Goal: Task Accomplishment & Management: Complete application form

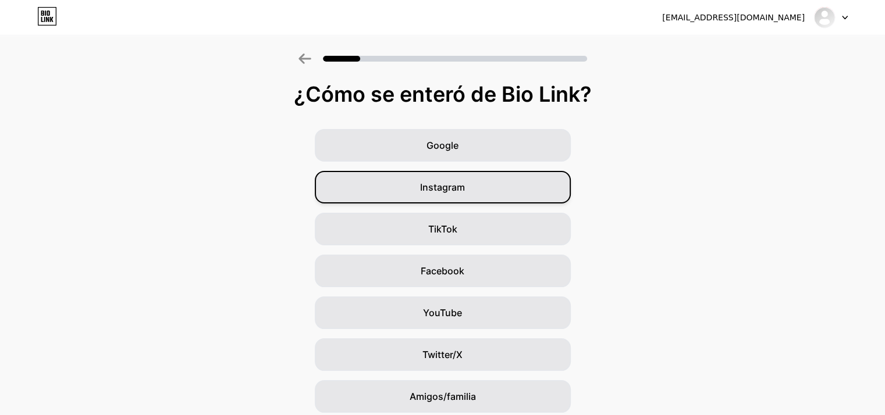
click at [451, 187] on font "Instagram" at bounding box center [442, 187] width 45 height 12
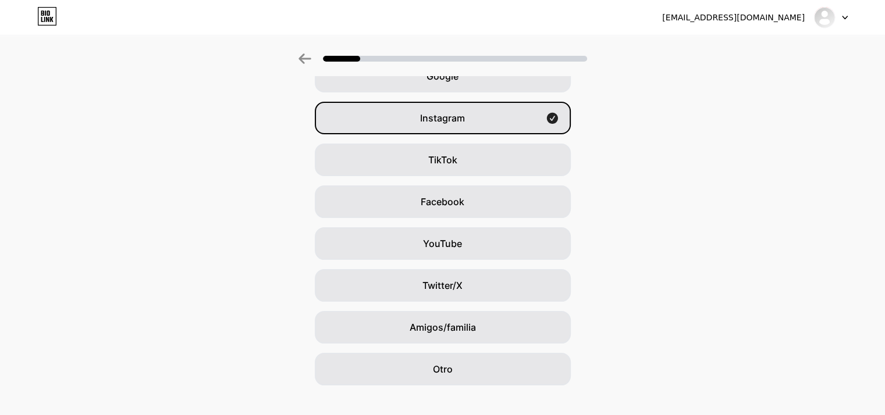
scroll to position [9, 0]
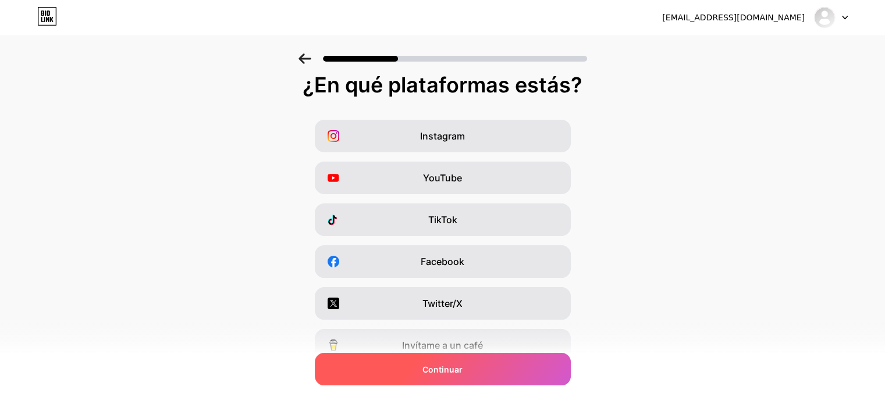
click at [492, 373] on div "Continuar" at bounding box center [443, 369] width 256 height 33
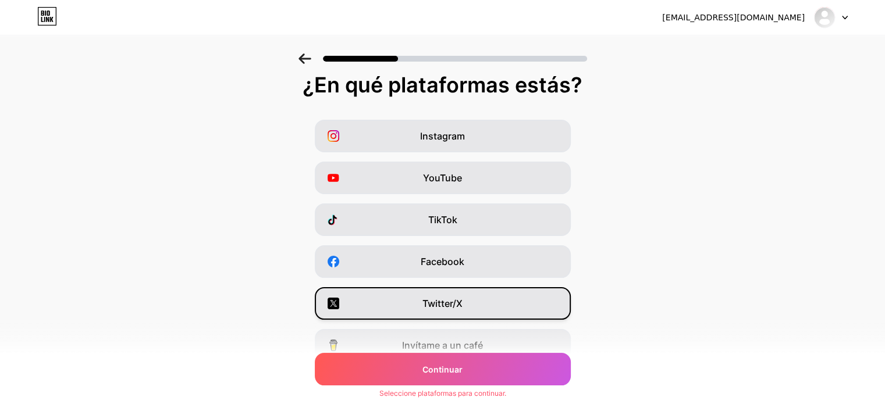
scroll to position [0, 0]
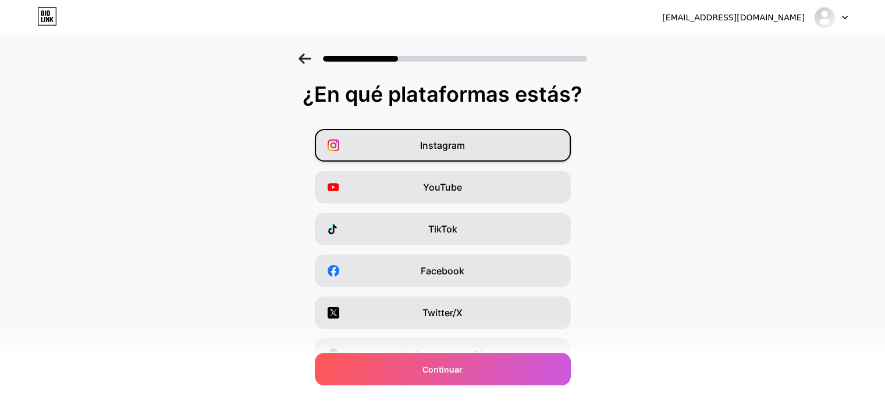
click at [442, 149] on font "Instagram" at bounding box center [442, 146] width 45 height 12
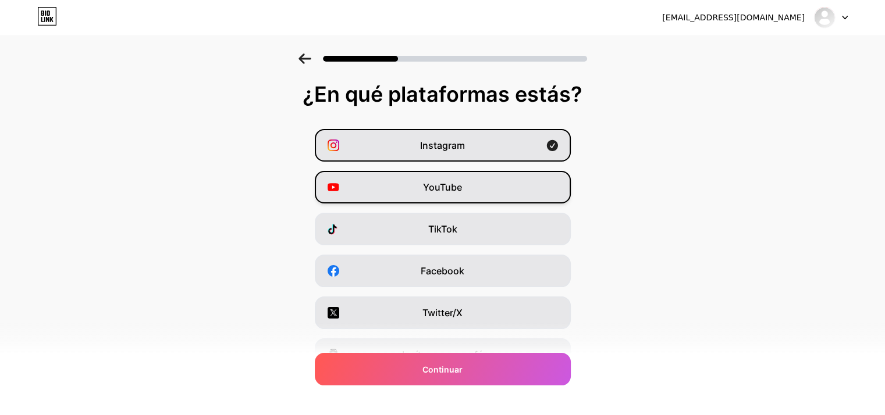
click at [454, 192] on font "YouTube" at bounding box center [442, 187] width 39 height 12
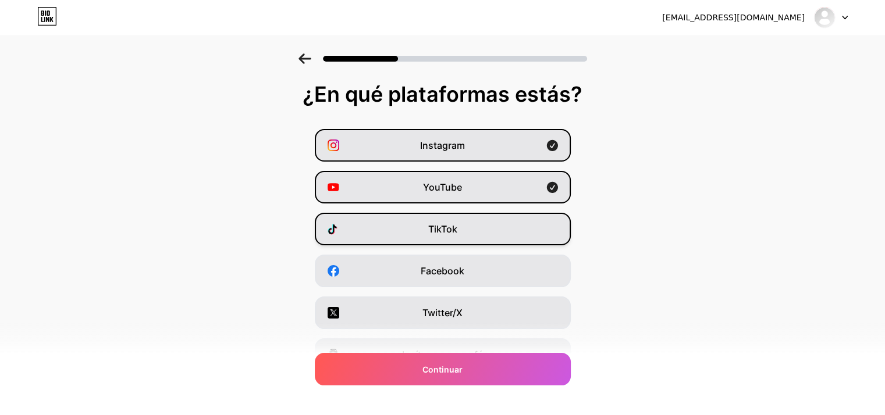
click at [465, 228] on div "TikTok" at bounding box center [443, 229] width 256 height 33
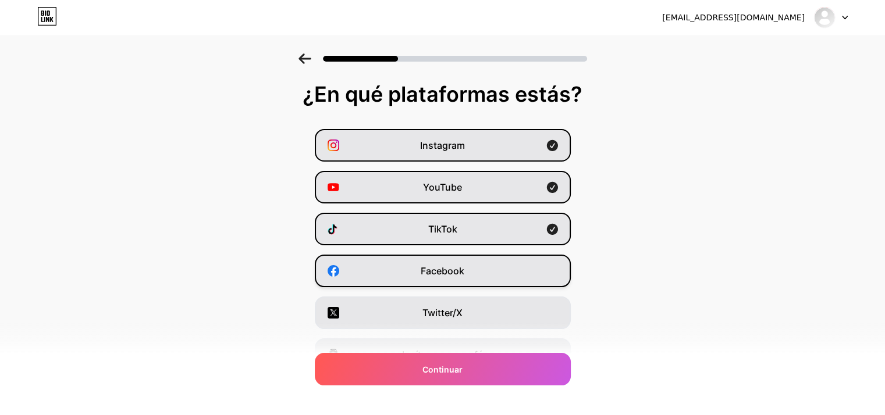
click at [440, 265] on span "Facebook" at bounding box center [443, 271] width 44 height 14
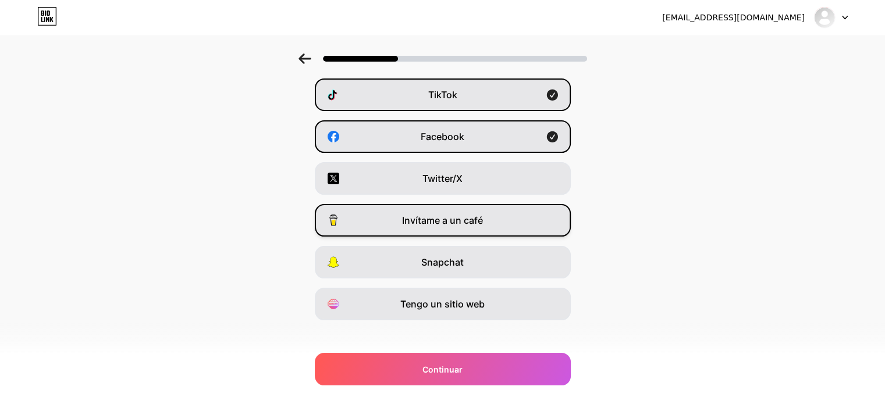
scroll to position [144, 0]
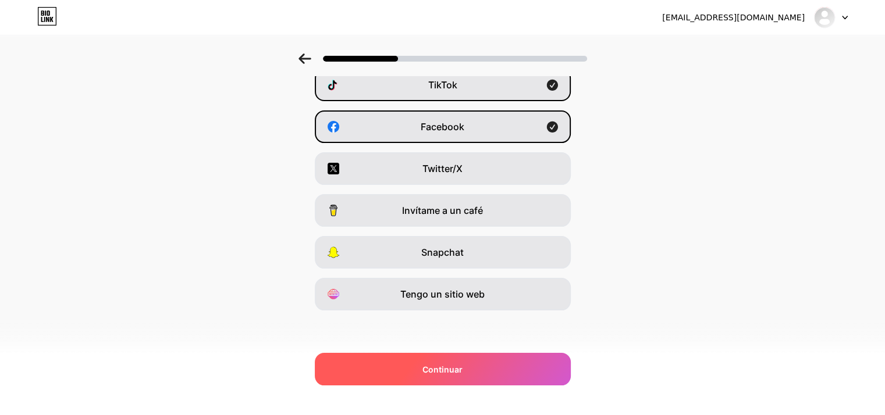
click at [462, 366] on font "Continuar" at bounding box center [442, 370] width 40 height 10
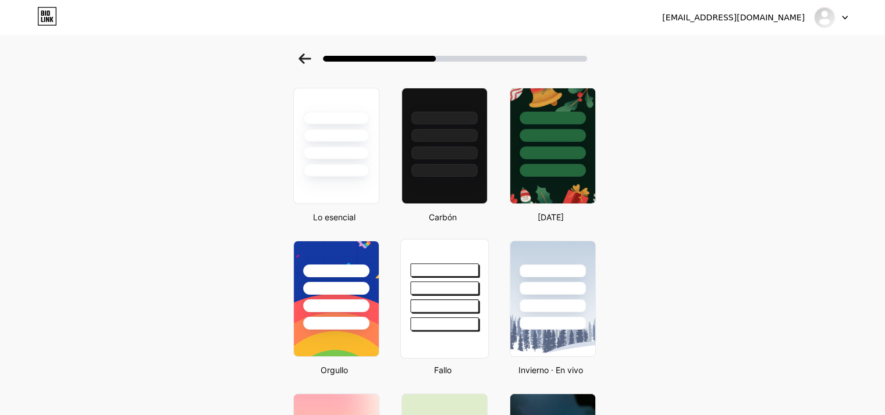
scroll to position [0, 0]
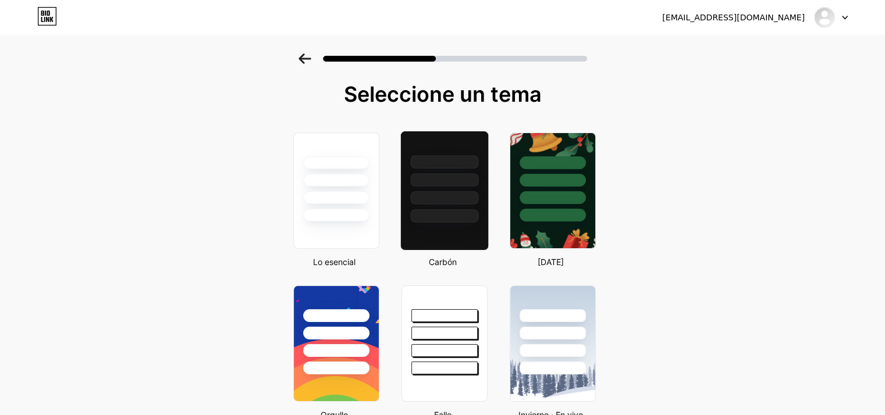
click at [443, 222] on div at bounding box center [444, 215] width 68 height 13
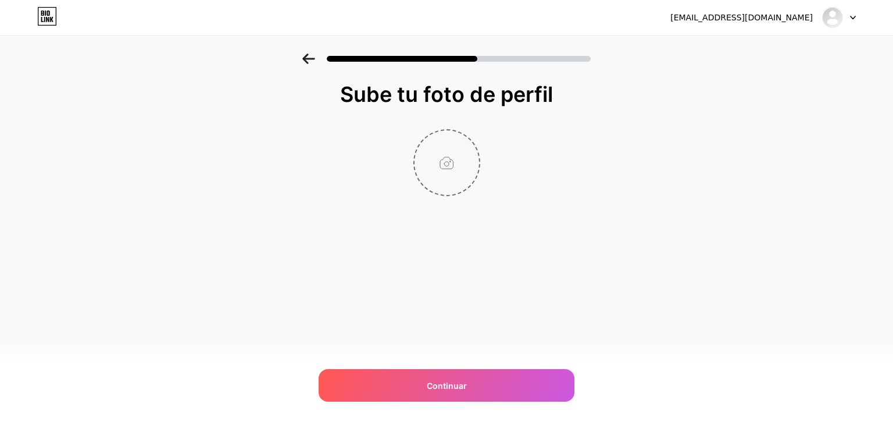
click at [454, 153] on input "file" at bounding box center [447, 162] width 65 height 65
type input "C:\fakepath\IMG_202509161221220.JPG"
click at [443, 152] on img at bounding box center [447, 162] width 67 height 67
click at [460, 163] on img at bounding box center [447, 162] width 67 height 67
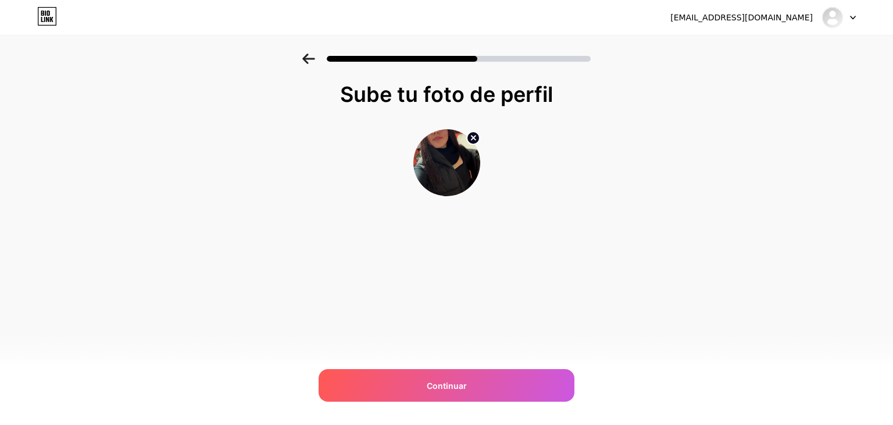
click at [460, 163] on img at bounding box center [447, 162] width 67 height 67
click at [460, 156] on img at bounding box center [447, 162] width 67 height 67
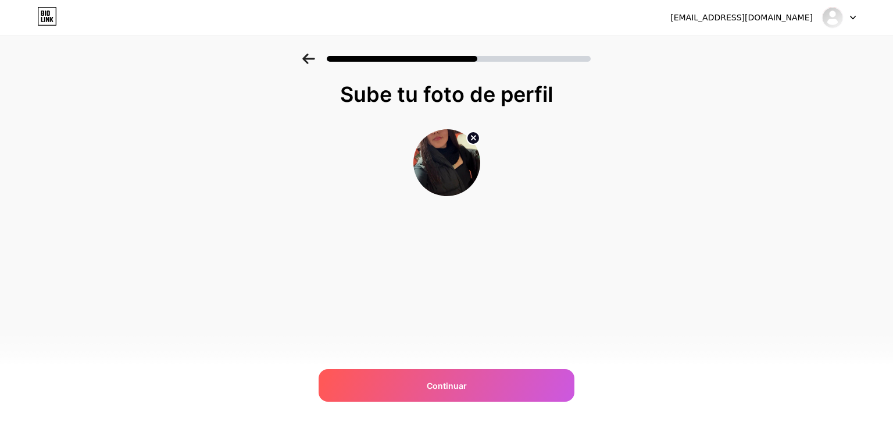
click at [472, 138] on icon at bounding box center [473, 138] width 4 height 4
click at [456, 161] on input "file" at bounding box center [447, 162] width 65 height 65
type input "C:\fakepath\3.png"
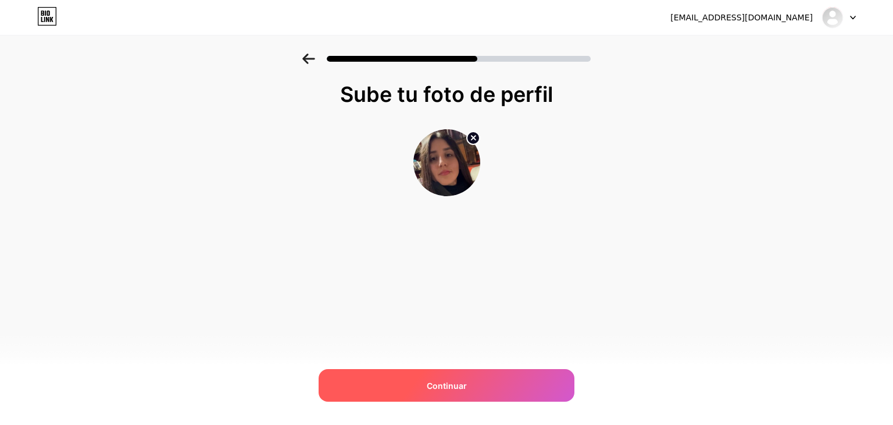
click at [449, 380] on font "Continuar" at bounding box center [447, 385] width 40 height 10
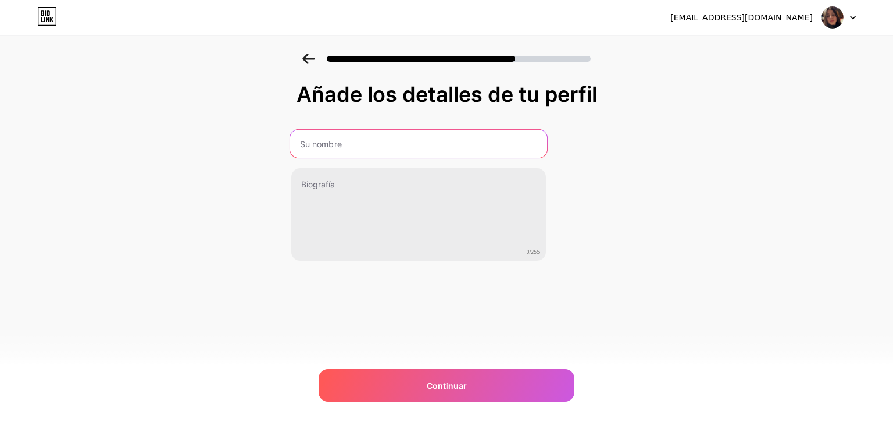
click at [348, 147] on input "text" at bounding box center [418, 144] width 257 height 28
click at [361, 152] on input "text" at bounding box center [418, 144] width 257 height 28
type input "[PERSON_NAME]"
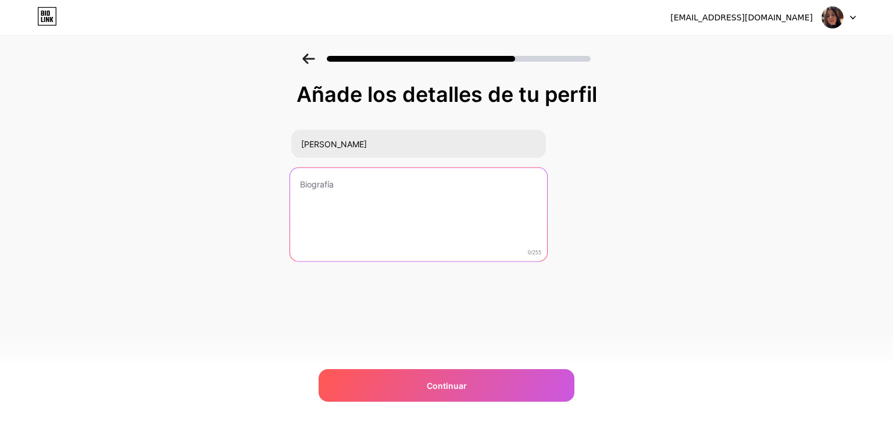
click at [342, 212] on textarea at bounding box center [418, 215] width 257 height 95
paste textarea "Profesora de diseño en Escuela Escotex | Diseñadora Gráfica | Arte y Diseño Emp…"
click at [358, 182] on textarea "Profesora de diseño en Escuela Escotex | Diseñadora Gráfica | Arte y Diseño Emp…" at bounding box center [418, 215] width 257 height 95
click at [382, 187] on textarea "Profesora de Diseño en Escuela Escotex | Diseñadora Gráfica | Arte y Diseño Emp…" at bounding box center [418, 215] width 257 height 95
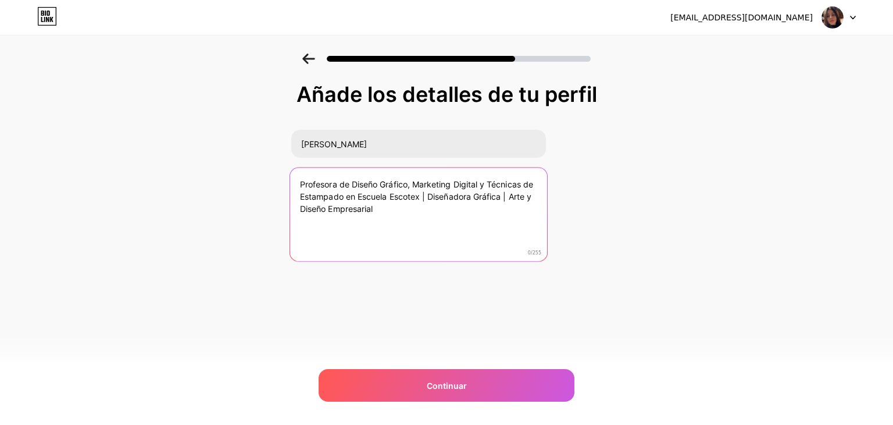
click at [417, 205] on textarea "Profesora de Diseño Gráfico, Marketing Digital y Técnicas de Estampado en Escue…" at bounding box center [418, 215] width 257 height 95
drag, startPoint x: 420, startPoint y: 195, endPoint x: 342, endPoint y: 198, distance: 78.0
click at [342, 198] on textarea "Profesora de Diseño Gráfico, Marketing Digital y Técnicas de Estampado en Escue…" at bounding box center [418, 215] width 257 height 95
click at [514, 198] on textarea "Profesora de Diseño Gráfico, Marketing Digital y Técnicas de Estampado | Diseña…" at bounding box center [418, 215] width 257 height 95
click at [538, 194] on textarea "Profesora de Diseño Gráfico, Marketing Digital y Técnicas de Estampado | Diseña…" at bounding box center [418, 215] width 257 height 95
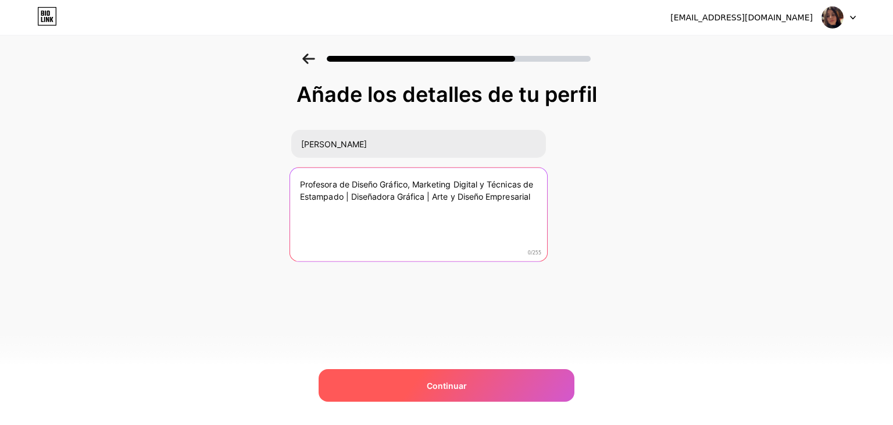
type textarea "Profesora de Diseño Gráfico, Marketing Digital y Técnicas de Estampado | Diseña…"
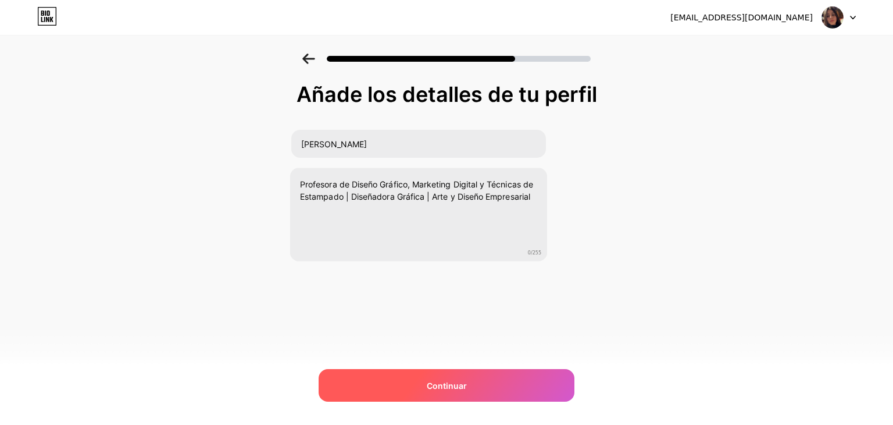
click at [469, 385] on div "Continuar" at bounding box center [447, 385] width 256 height 33
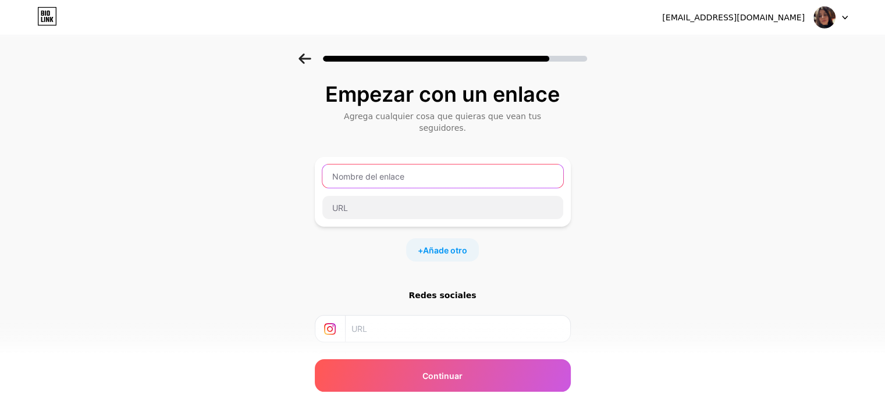
click at [379, 165] on input "text" at bounding box center [442, 176] width 241 height 23
type input "I"
click at [354, 165] on input "I" at bounding box center [442, 176] width 241 height 23
drag, startPoint x: 347, startPoint y: 164, endPoint x: 320, endPoint y: 169, distance: 27.7
click at [320, 169] on div "I" at bounding box center [443, 192] width 256 height 70
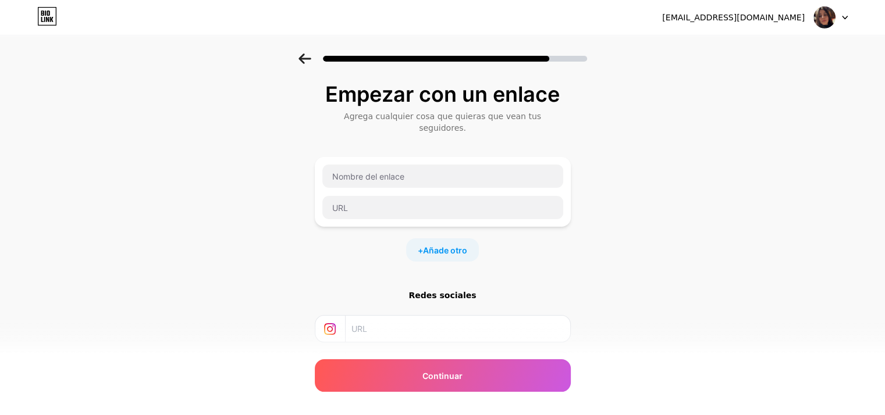
click at [298, 182] on div "Empezar con un enlace Agrega cualquier cosa que quieras que vean tus seguidores…" at bounding box center [442, 264] width 885 height 421
click at [364, 177] on div at bounding box center [443, 192] width 242 height 56
click at [371, 169] on input "text" at bounding box center [442, 176] width 241 height 23
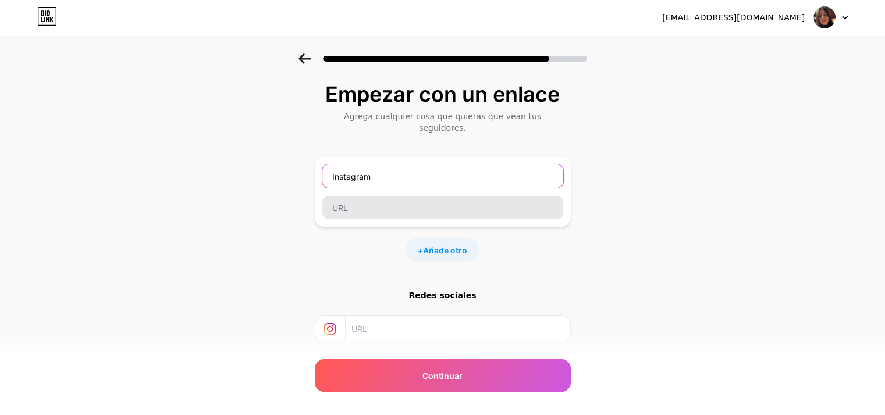
type input "Instagram"
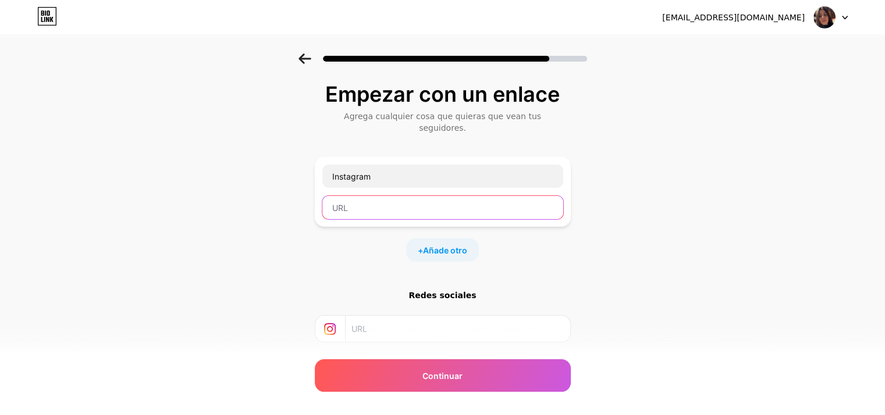
click at [347, 196] on input "text" at bounding box center [442, 207] width 241 height 23
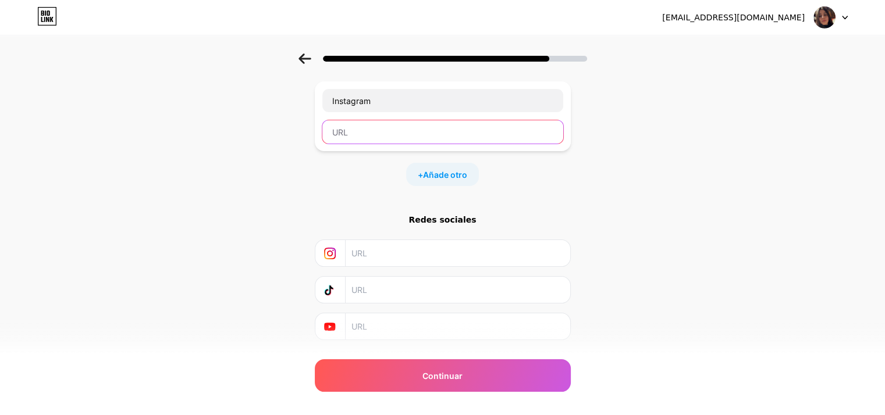
scroll to position [92, 0]
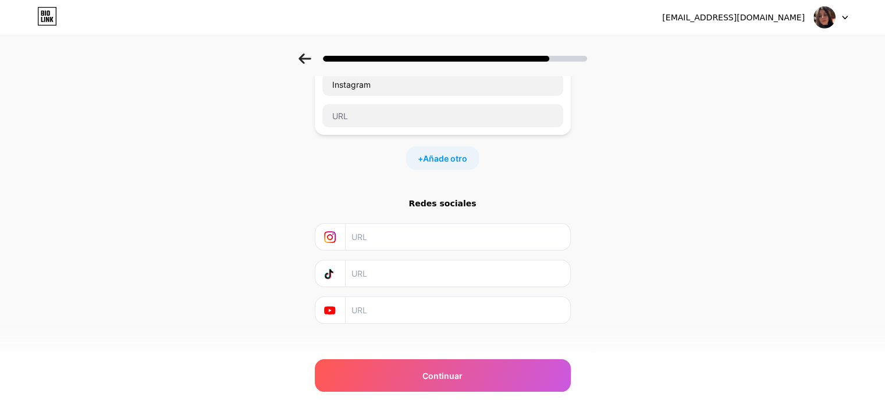
click at [382, 224] on input "text" at bounding box center [456, 237] width 211 height 26
paste input "[URL][DOMAIN_NAME]"
type input "[URL][DOMAIN_NAME]"
click at [404, 261] on input "text" at bounding box center [456, 274] width 211 height 26
click at [400, 261] on input "text" at bounding box center [456, 274] width 211 height 26
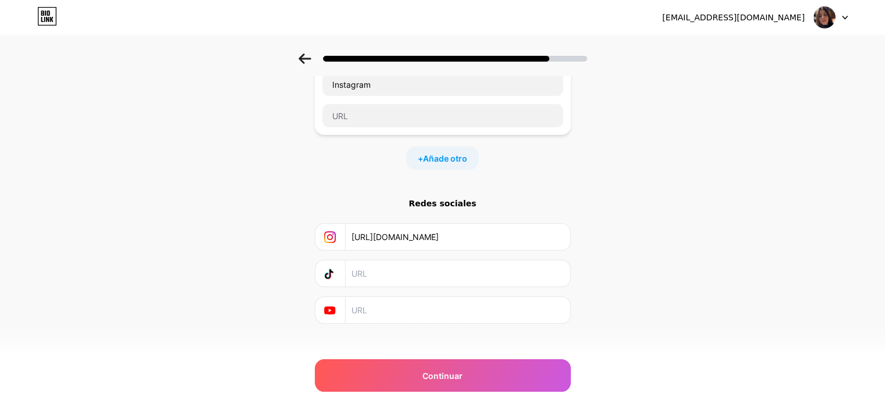
paste input "[URL][DOMAIN_NAME]"
type input "[URL][DOMAIN_NAME]"
drag, startPoint x: 371, startPoint y: 289, endPoint x: 371, endPoint y: 300, distance: 11.6
click at [371, 298] on input "text" at bounding box center [456, 310] width 211 height 26
paste input "[URL][DOMAIN_NAME]"
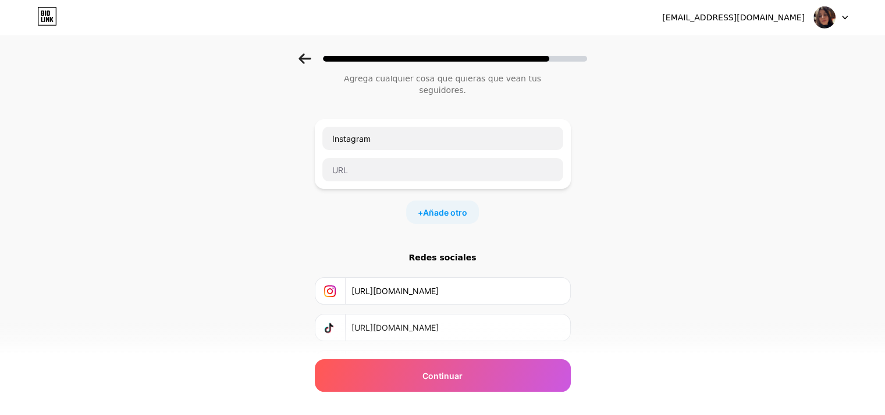
scroll to position [58, 0]
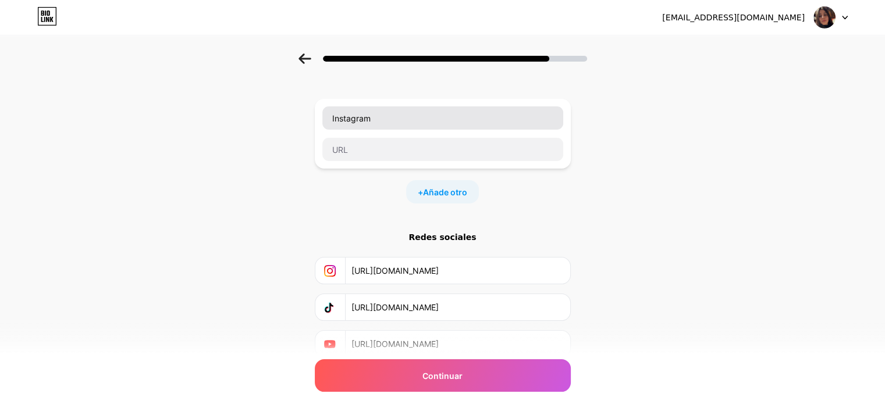
type input "[URL][DOMAIN_NAME]"
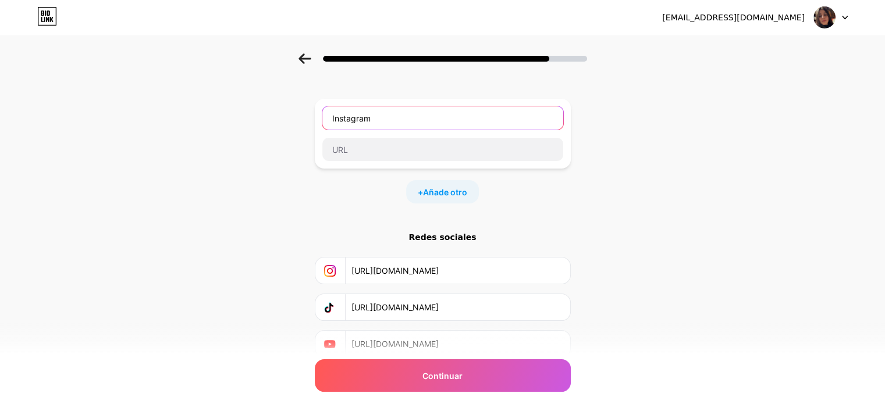
click at [387, 107] on input "Instagram" at bounding box center [442, 117] width 241 height 23
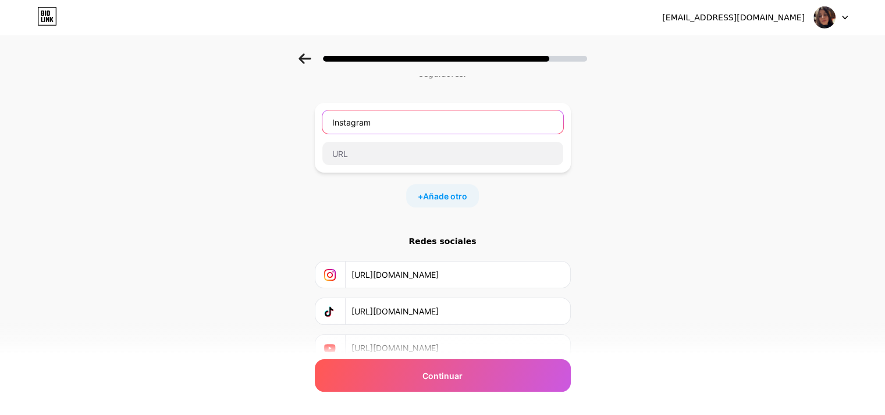
scroll to position [34, 0]
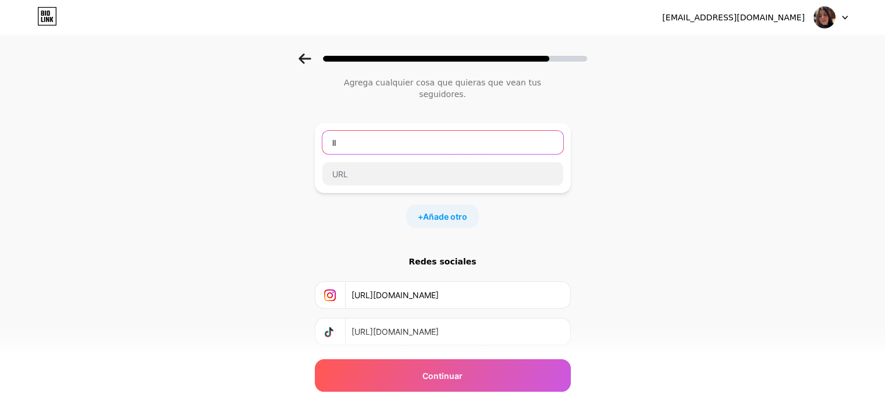
type input "l"
click at [396, 131] on input "Linkedin" at bounding box center [442, 142] width 241 height 23
click at [363, 131] on input "Linkedin" at bounding box center [442, 142] width 241 height 23
type input "LinkedIn"
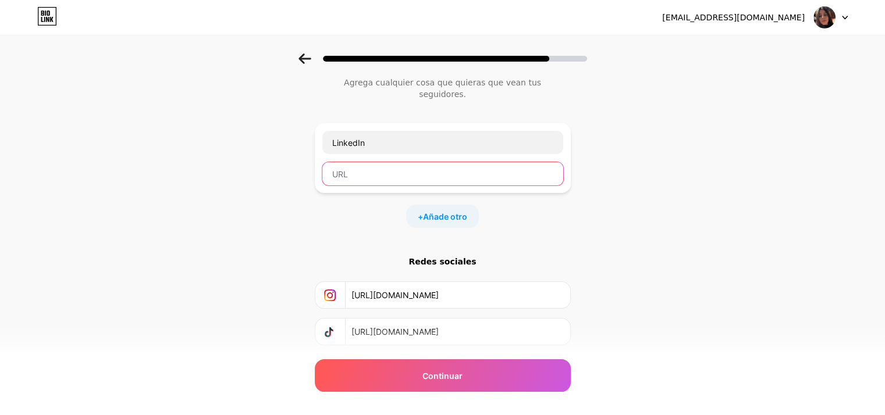
click at [377, 167] on input "text" at bounding box center [442, 173] width 241 height 23
paste input "[URL][DOMAIN_NAME][PERSON_NAME]"
type input "[URL][DOMAIN_NAME][PERSON_NAME]"
click at [428, 212] on font "Añade otro" at bounding box center [445, 217] width 44 height 10
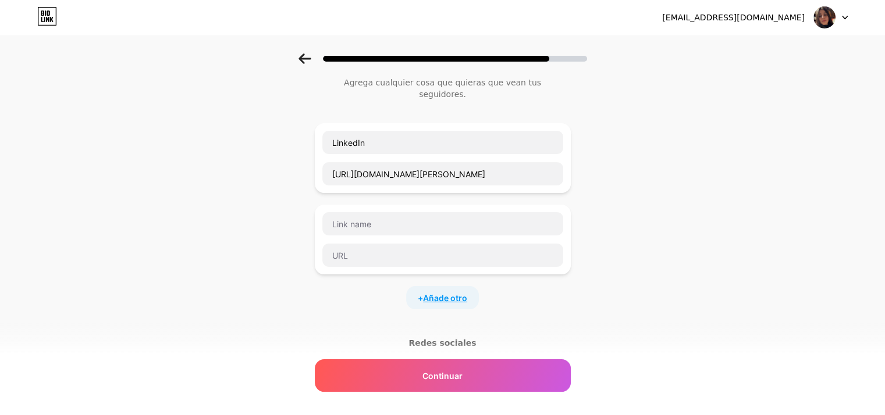
scroll to position [0, 0]
click at [635, 266] on div "Empezar con un enlace Agrega cualquier cosa que quieras que vean tus seguidores…" at bounding box center [442, 271] width 885 height 502
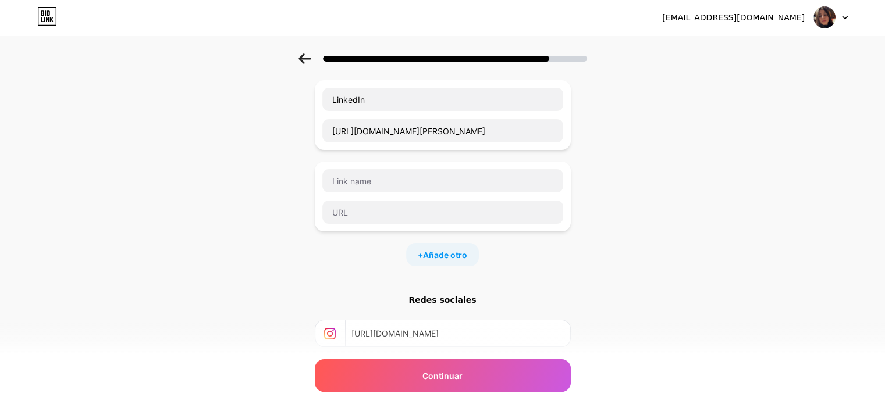
scroll to position [56, 0]
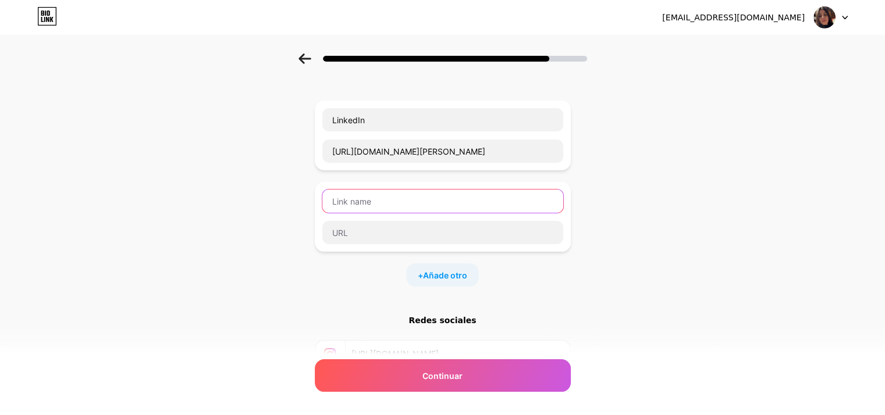
click at [342, 193] on input "text" at bounding box center [442, 201] width 241 height 23
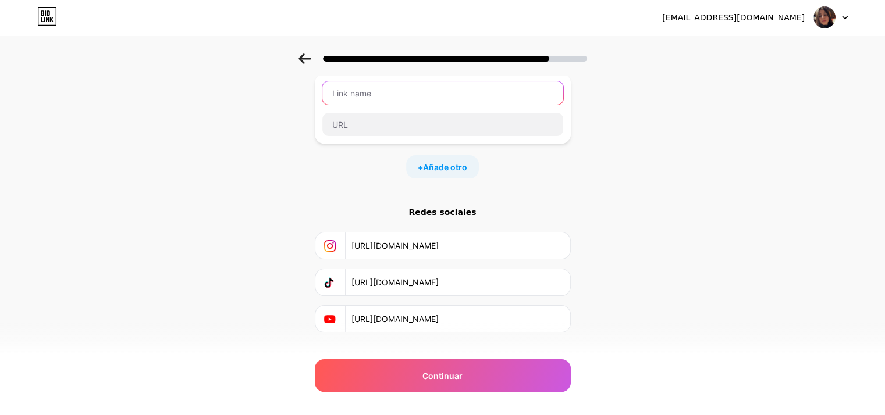
scroll to position [173, 0]
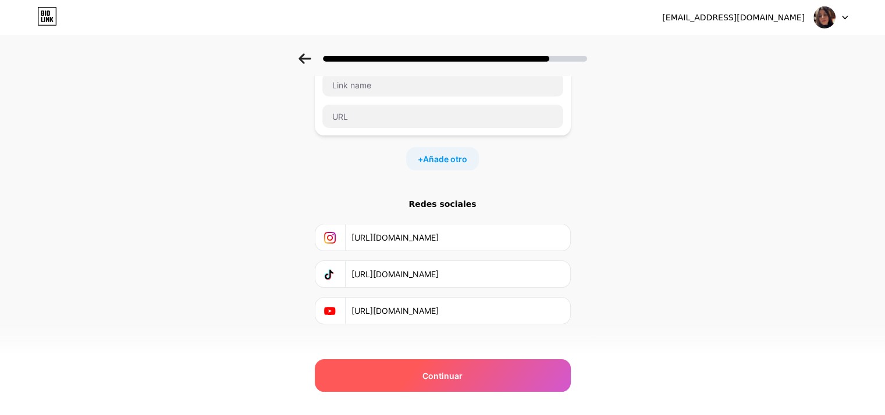
click at [441, 384] on div "Continuar" at bounding box center [443, 375] width 256 height 33
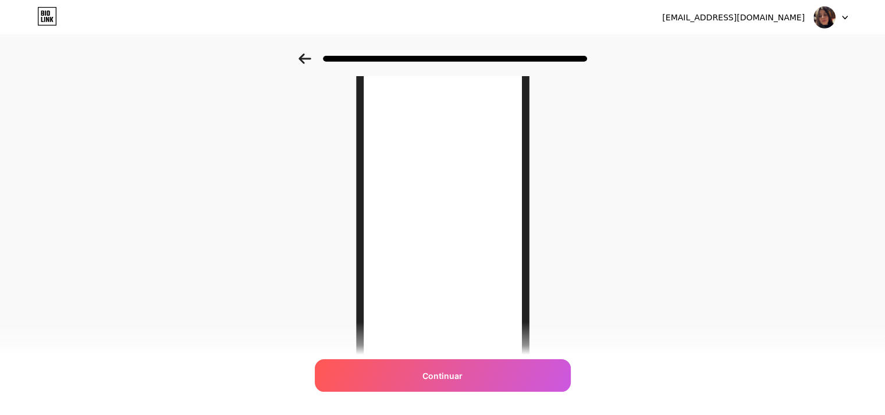
scroll to position [169, 0]
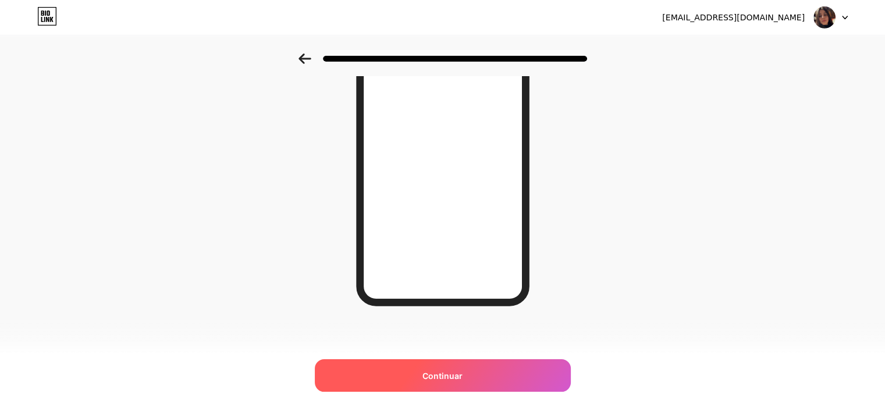
click at [484, 382] on div "Continuar" at bounding box center [443, 375] width 256 height 33
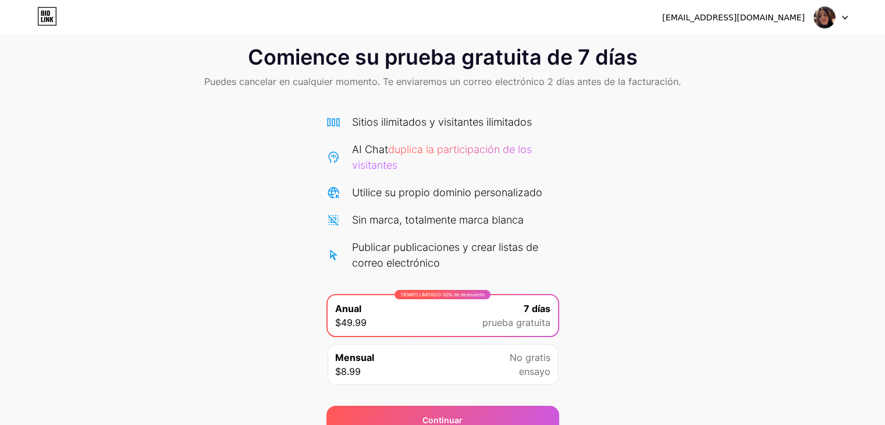
scroll to position [74, 0]
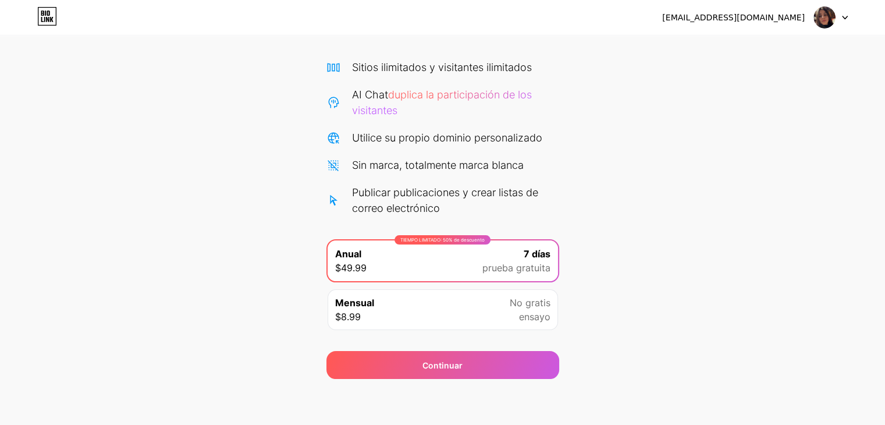
click at [663, 259] on div "Comience su prueba gratuita de 7 días Puedes cancelar en cualquier momento. Te …" at bounding box center [442, 179] width 885 height 400
click at [824, 22] on img at bounding box center [824, 17] width 22 height 22
click at [701, 141] on div "Comience su prueba gratuita de 7 días Puedes cancelar en cualquier momento. Te …" at bounding box center [442, 179] width 885 height 400
click at [529, 311] on font "ensayo" at bounding box center [534, 317] width 31 height 12
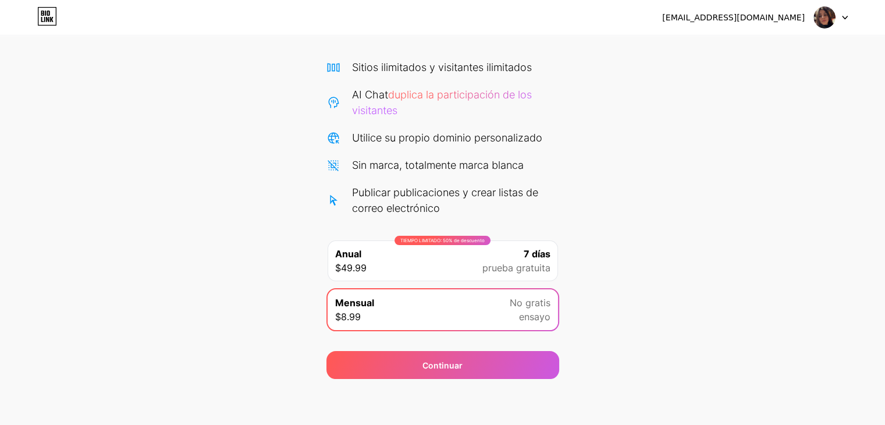
click at [621, 278] on div "Comience su prueba gratuita de 7 días Puedes cancelar en cualquier momento. Te …" at bounding box center [442, 179] width 885 height 400
click at [472, 265] on div "TIEMPO LIMITADO: 50% de descuento Anual $49.99 7 días prueba gratuita" at bounding box center [442, 260] width 230 height 41
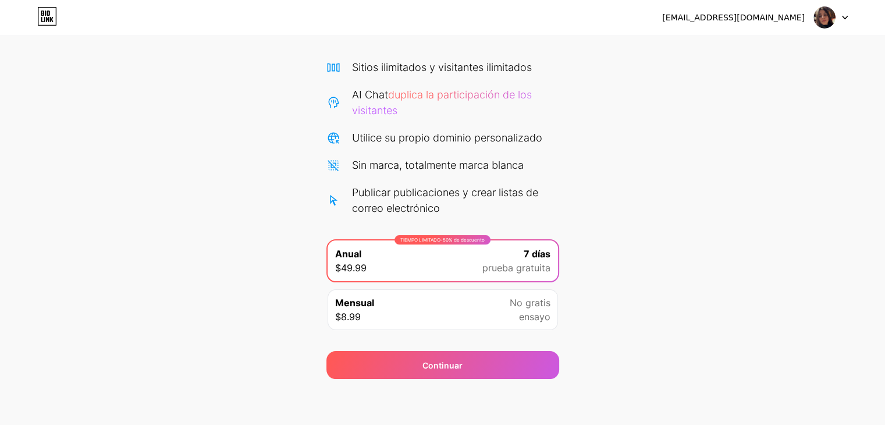
click at [624, 249] on div "Comience su prueba gratuita de 7 días Puedes cancelar en cualquier momento. Te …" at bounding box center [442, 179] width 885 height 400
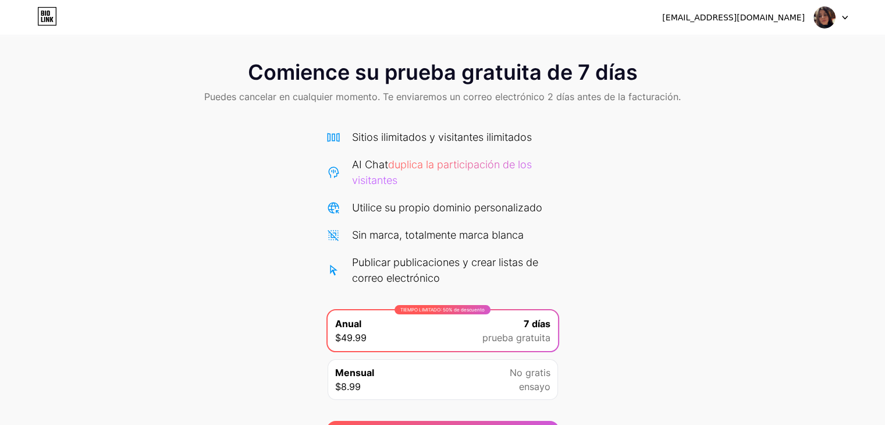
scroll to position [0, 0]
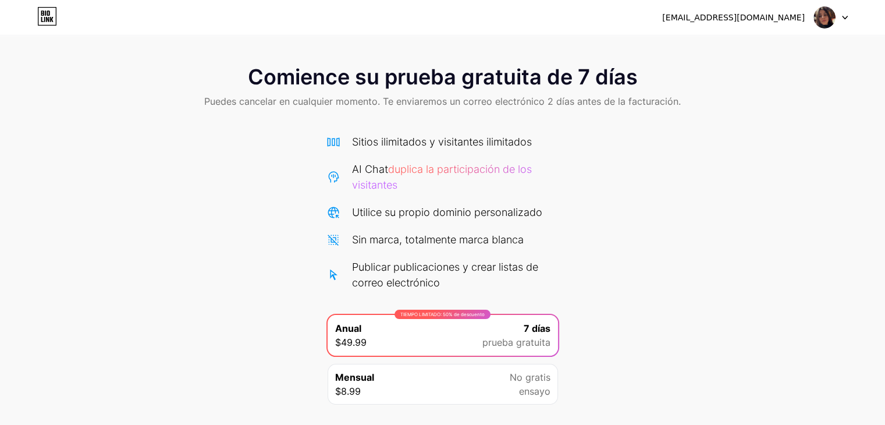
click at [819, 15] on img at bounding box center [824, 17] width 22 height 22
click at [756, 40] on li "Cerrar sesión" at bounding box center [775, 47] width 144 height 31
